Goal: Information Seeking & Learning: Understand process/instructions

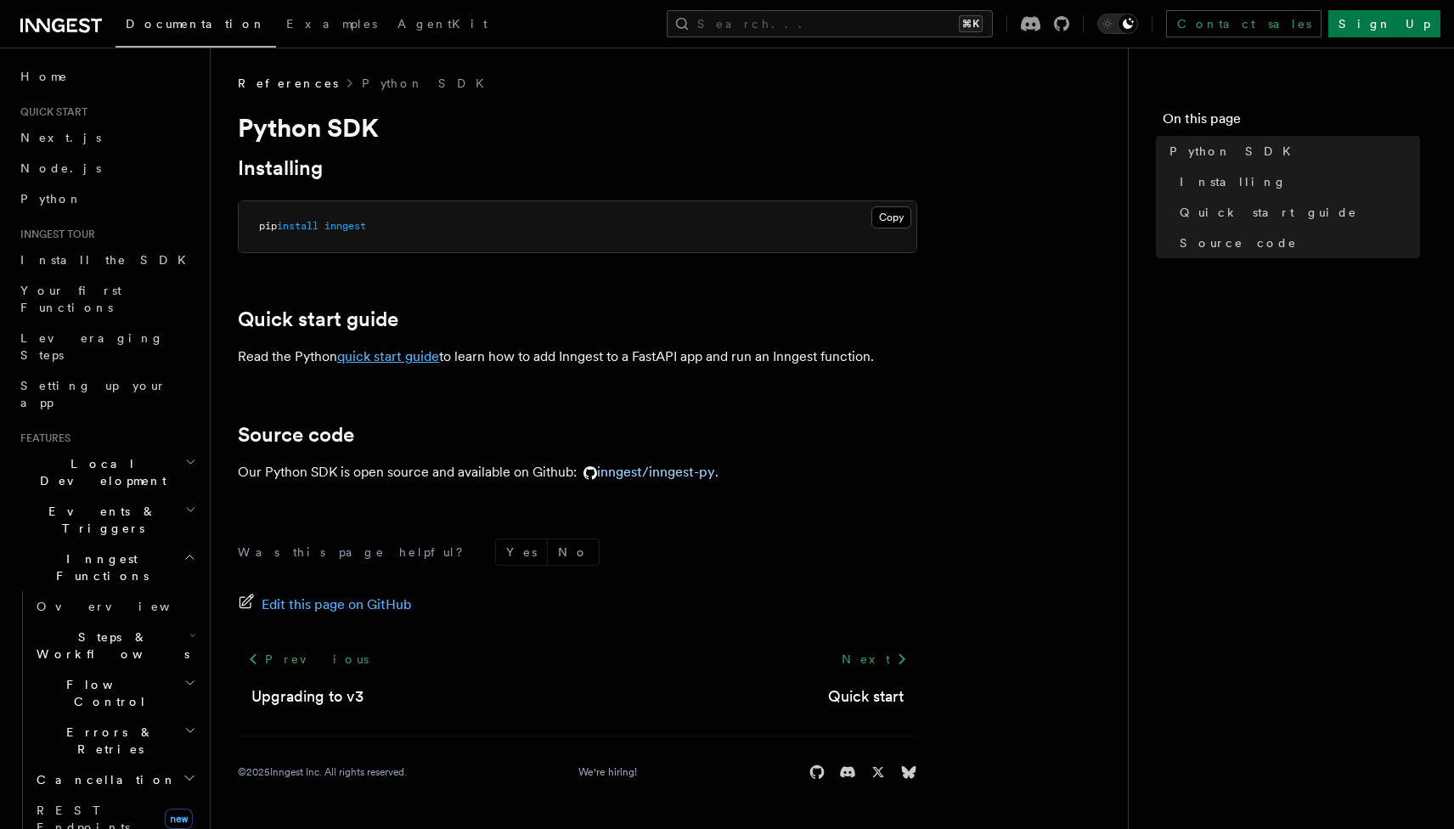
click at [392, 352] on link "quick start guide" at bounding box center [388, 356] width 102 height 16
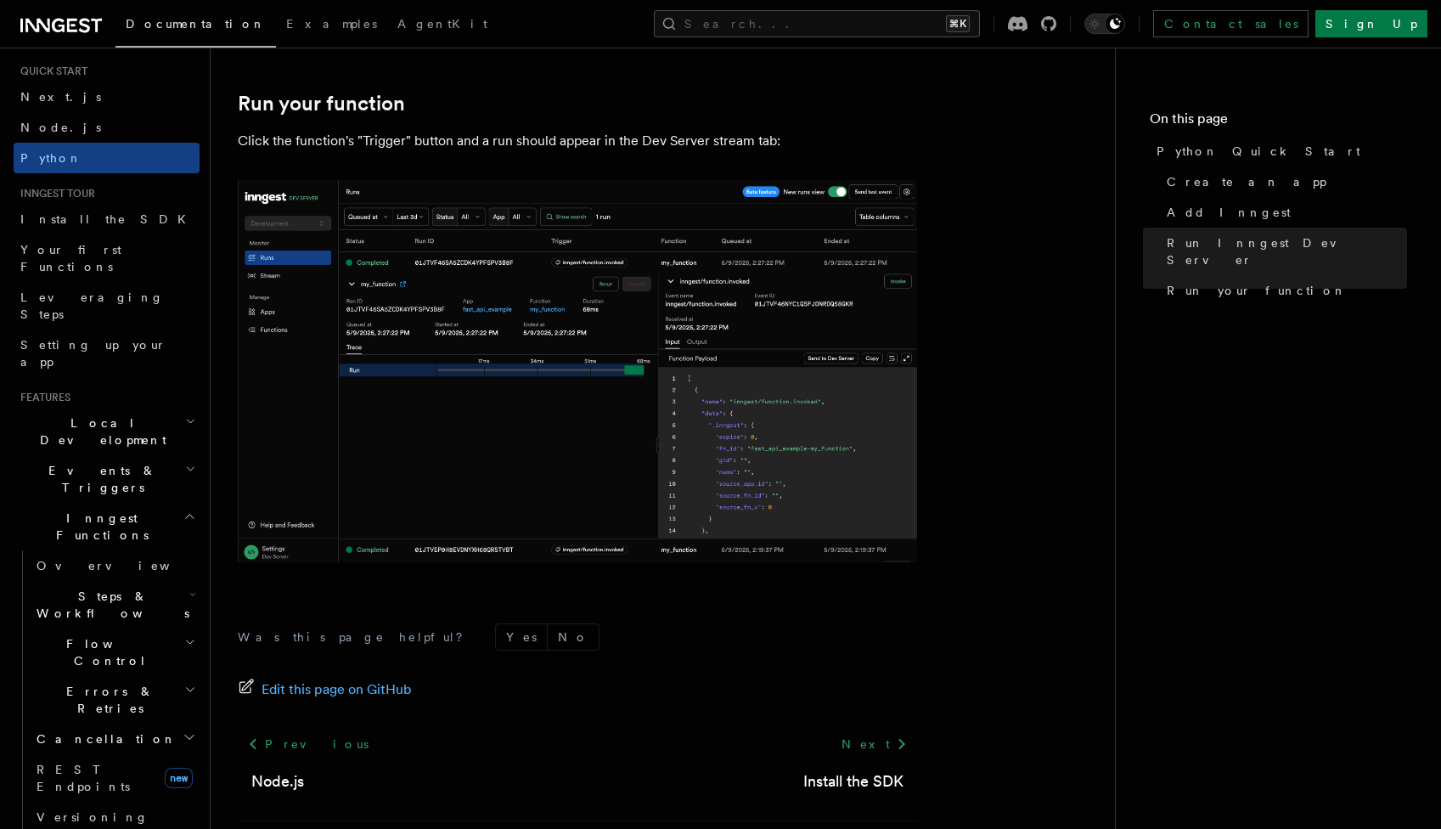
scroll to position [59, 0]
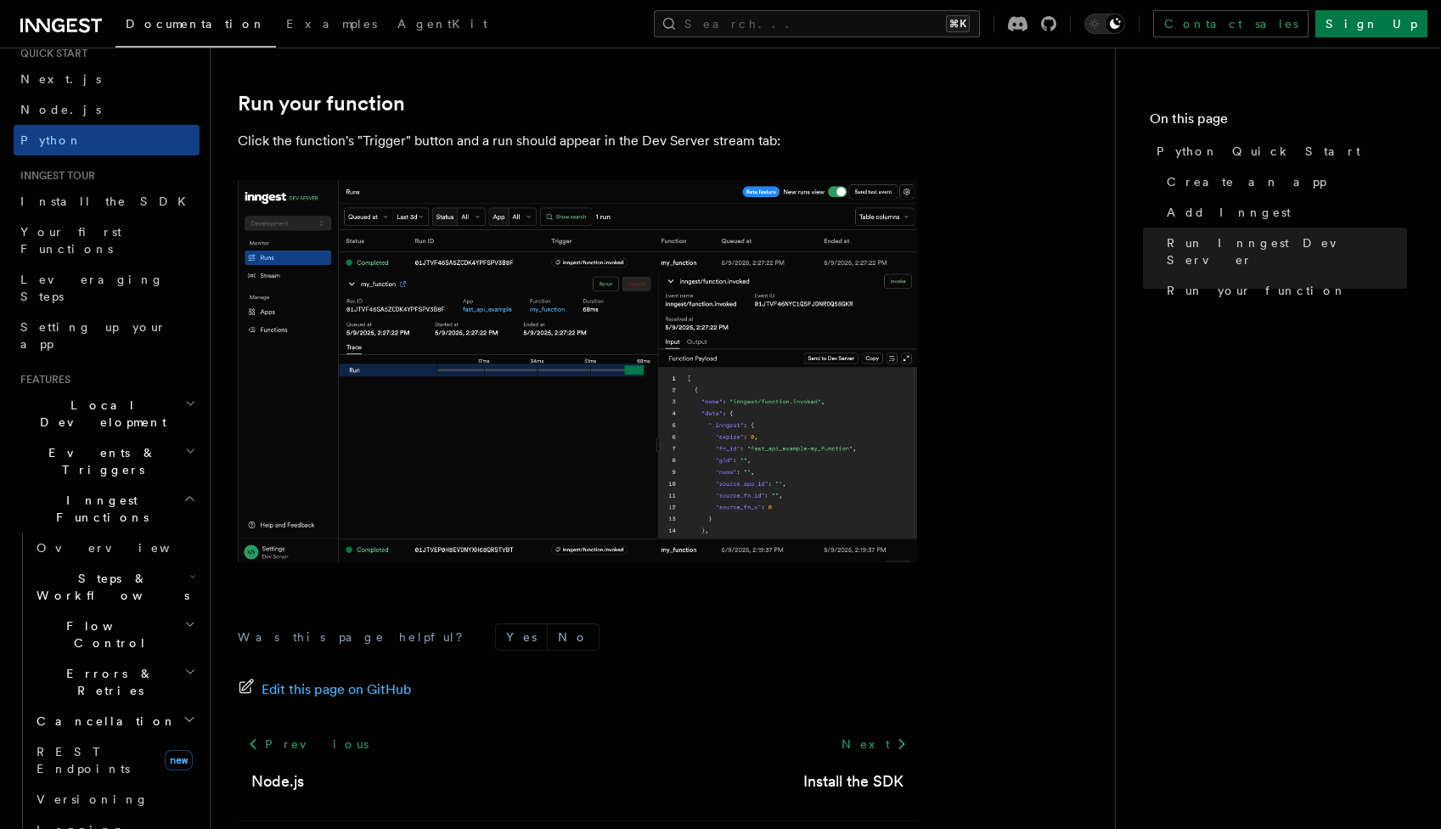
click at [128, 437] on h2 "Events & Triggers" at bounding box center [107, 461] width 186 height 48
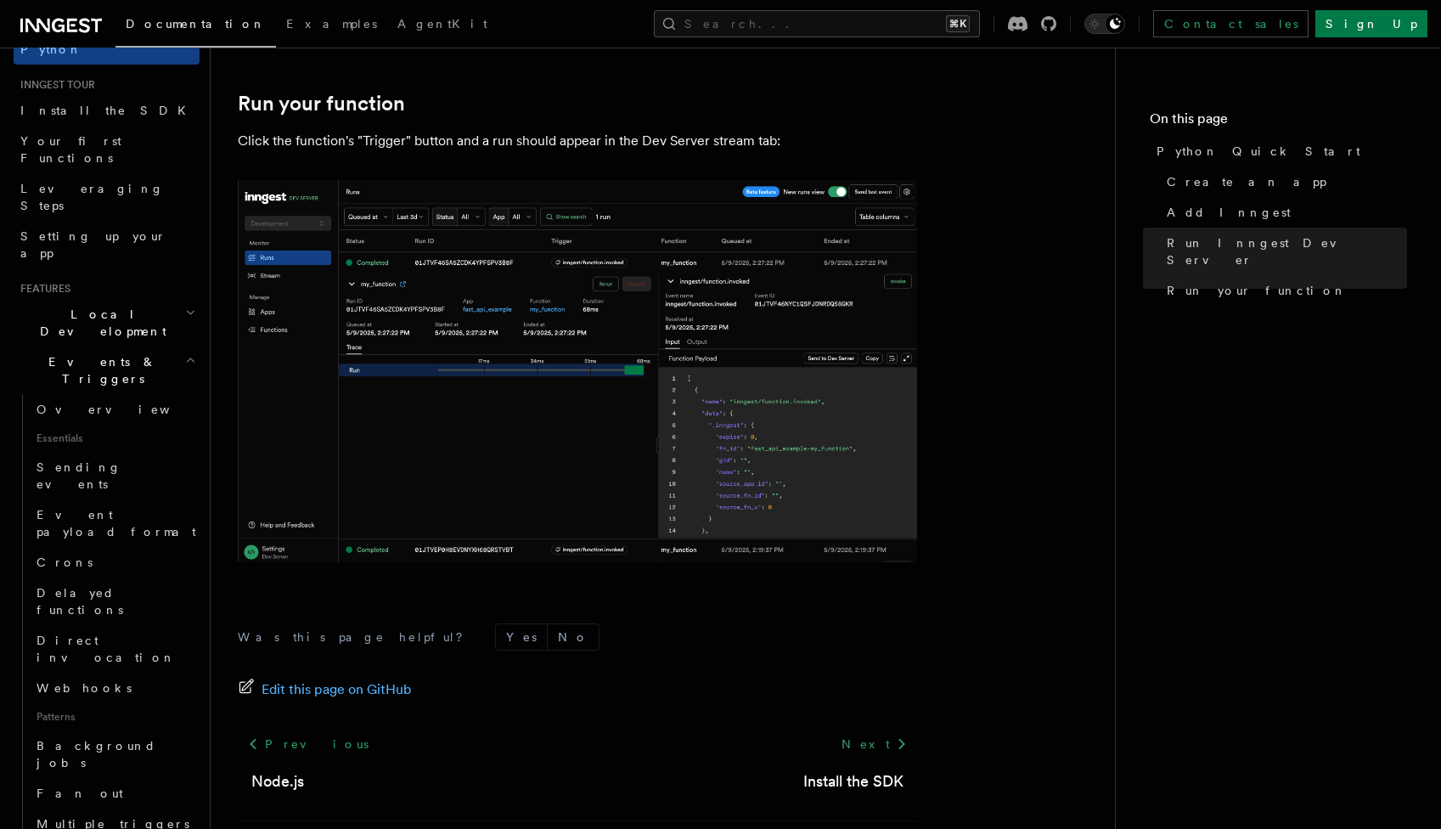
scroll to position [189, 0]
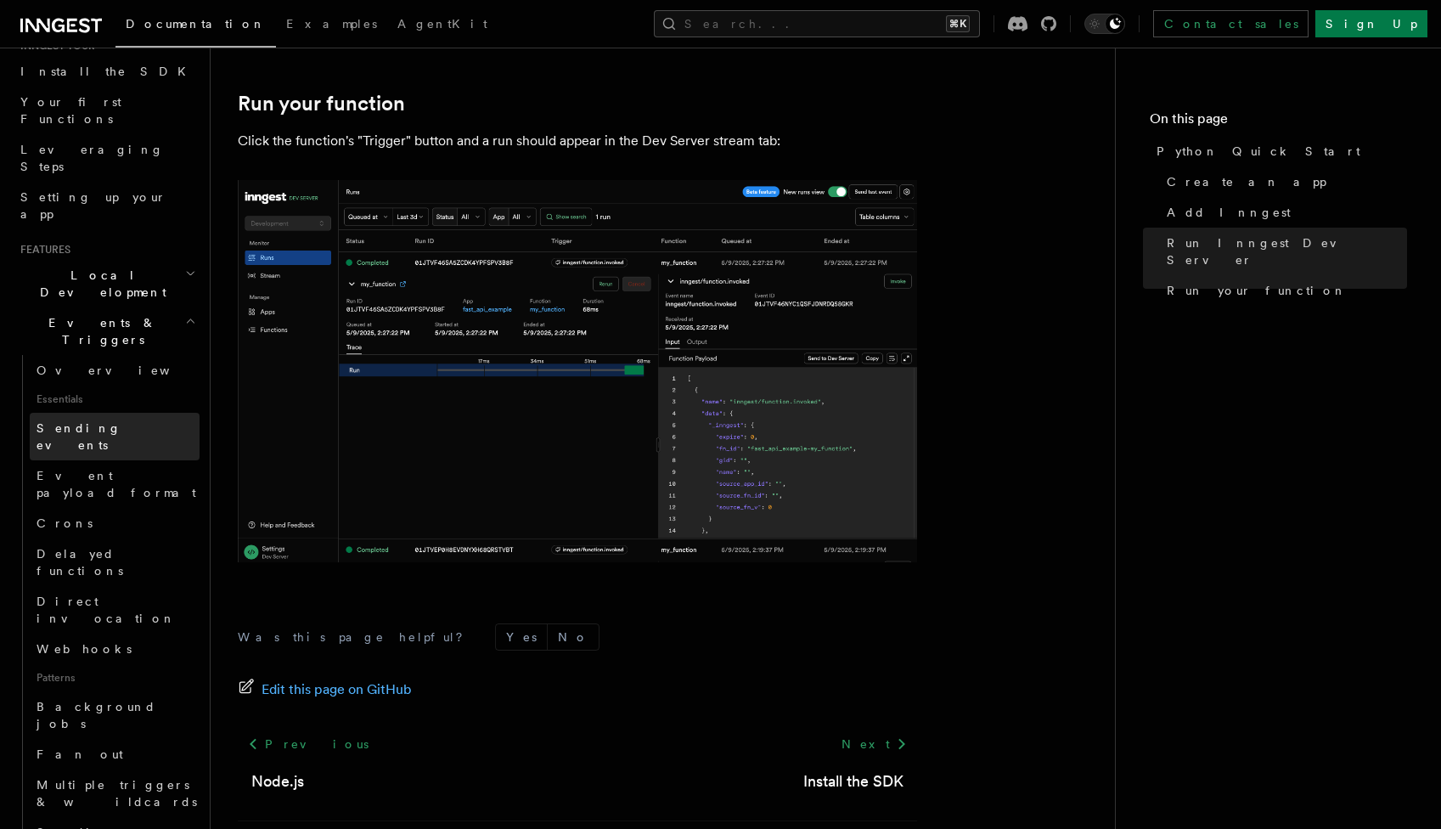
click at [81, 421] on span "Sending events" at bounding box center [79, 436] width 85 height 31
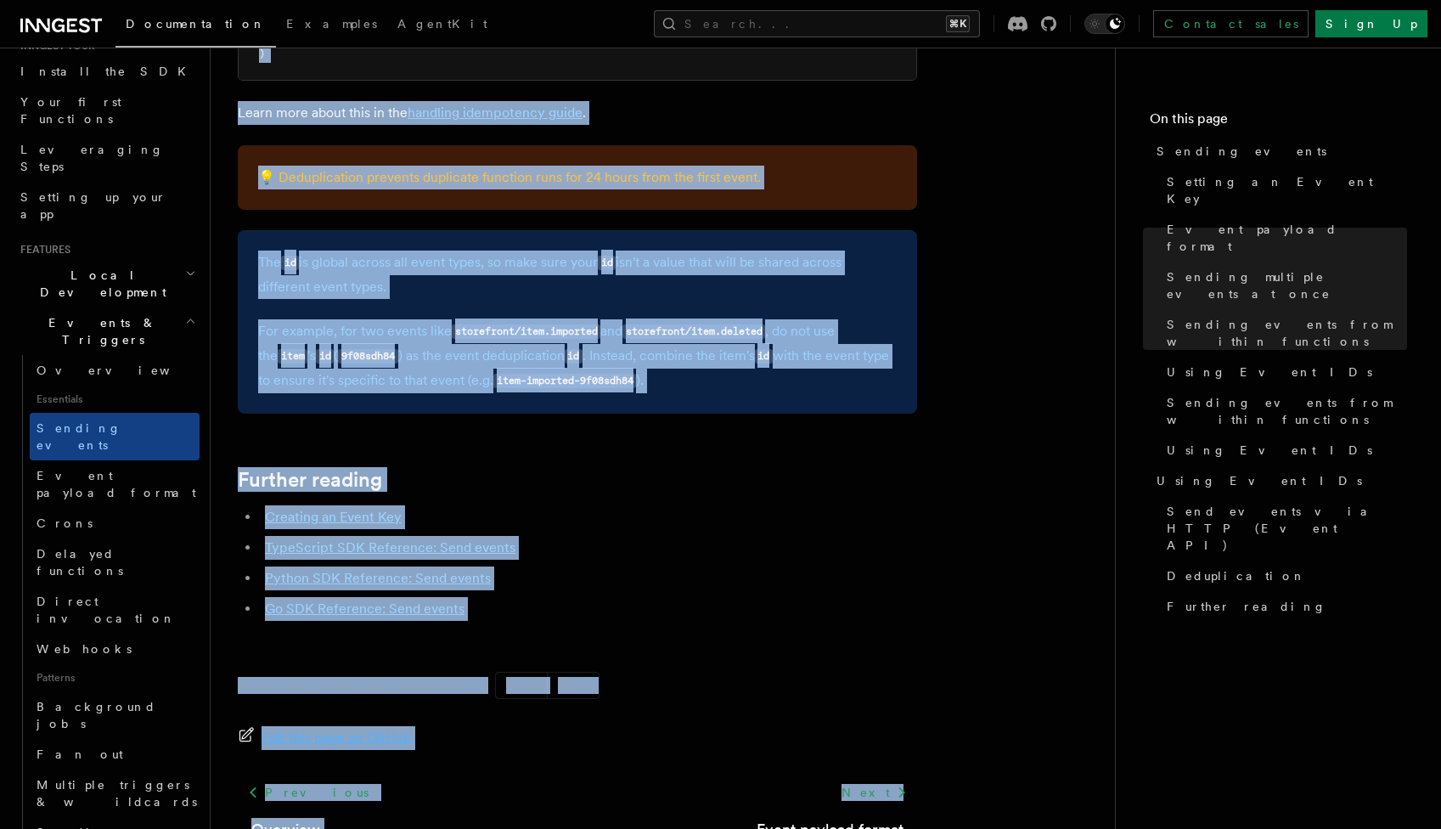
scroll to position [4601, 0]
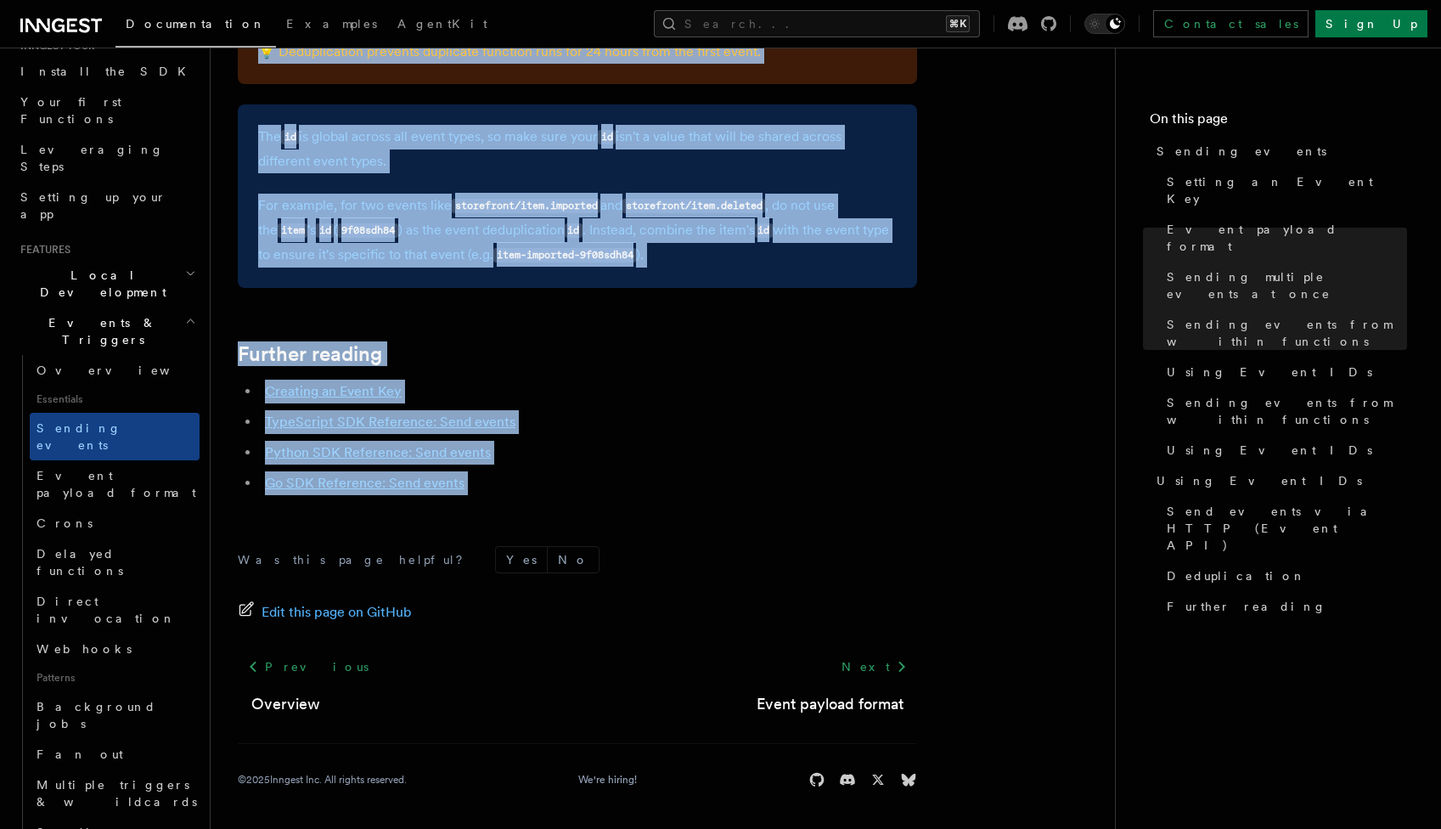
drag, startPoint x: 238, startPoint y: 117, endPoint x: 683, endPoint y: 519, distance: 599.5
copy article "Sending events To start, make sure you have installed the Inngest SDK . In orde…"
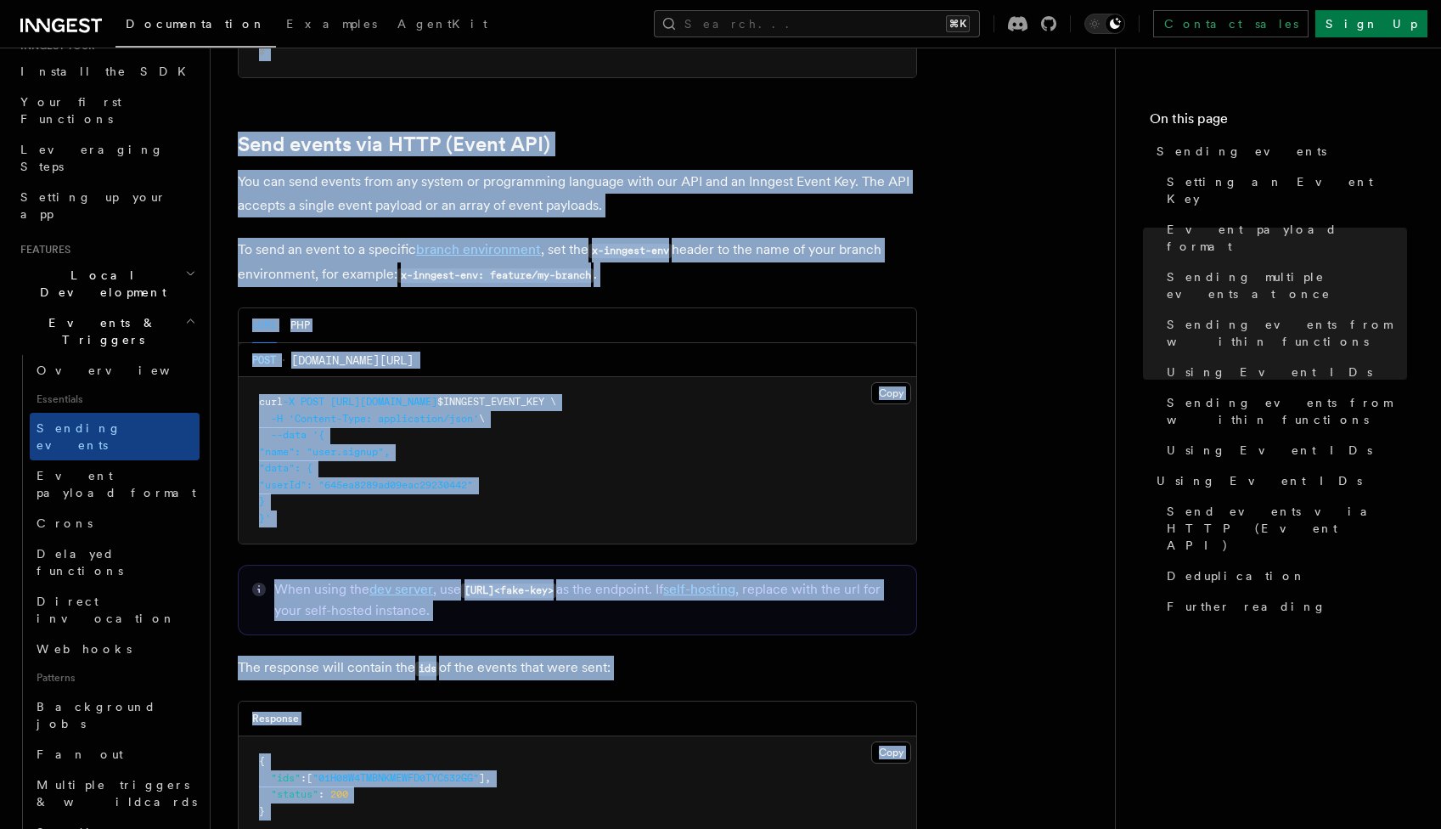
scroll to position [3144, 0]
